Goal: Task Accomplishment & Management: Use online tool/utility

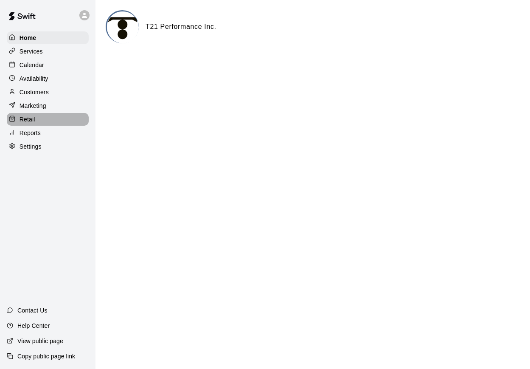
click at [34, 123] on p "Retail" at bounding box center [28, 119] width 16 height 8
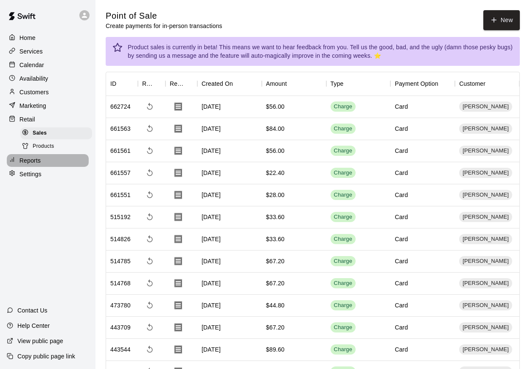
click at [34, 159] on p "Reports" at bounding box center [30, 160] width 21 height 8
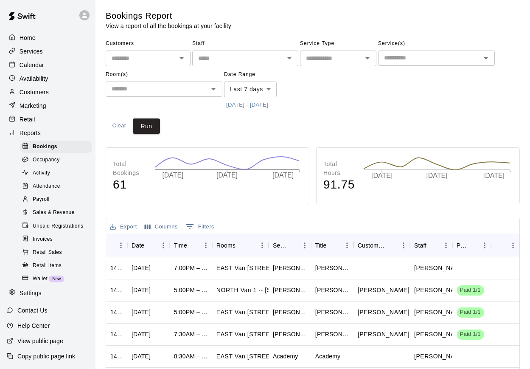
click at [39, 109] on p "Marketing" at bounding box center [33, 105] width 27 height 8
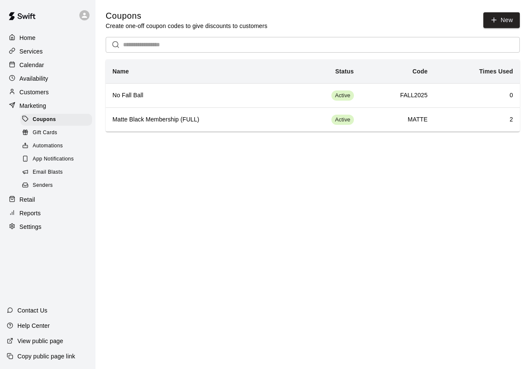
click at [47, 178] on div "Email Blasts" at bounding box center [56, 172] width 72 height 12
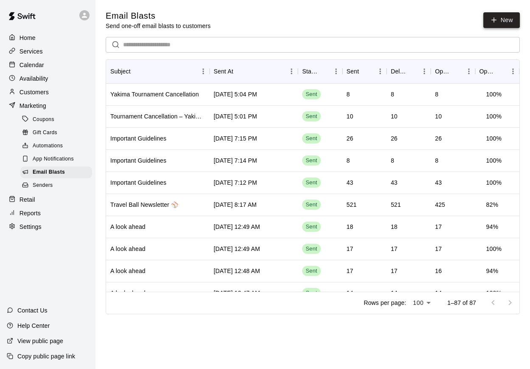
click at [494, 26] on link "New" at bounding box center [501, 20] width 36 height 16
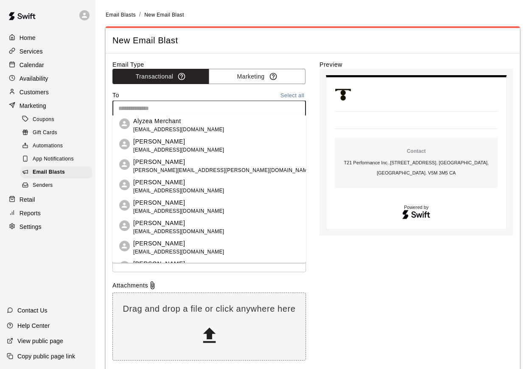
click at [189, 106] on input "text" at bounding box center [208, 108] width 187 height 11
type input "*"
click at [357, 313] on div "Preview Contact T21 Performance Inc. . [STREET_ADDRESS]. [GEOGRAPHIC_DATA], [GE…" at bounding box center [415, 212] width 193 height 305
